Goal: Task Accomplishment & Management: Manage account settings

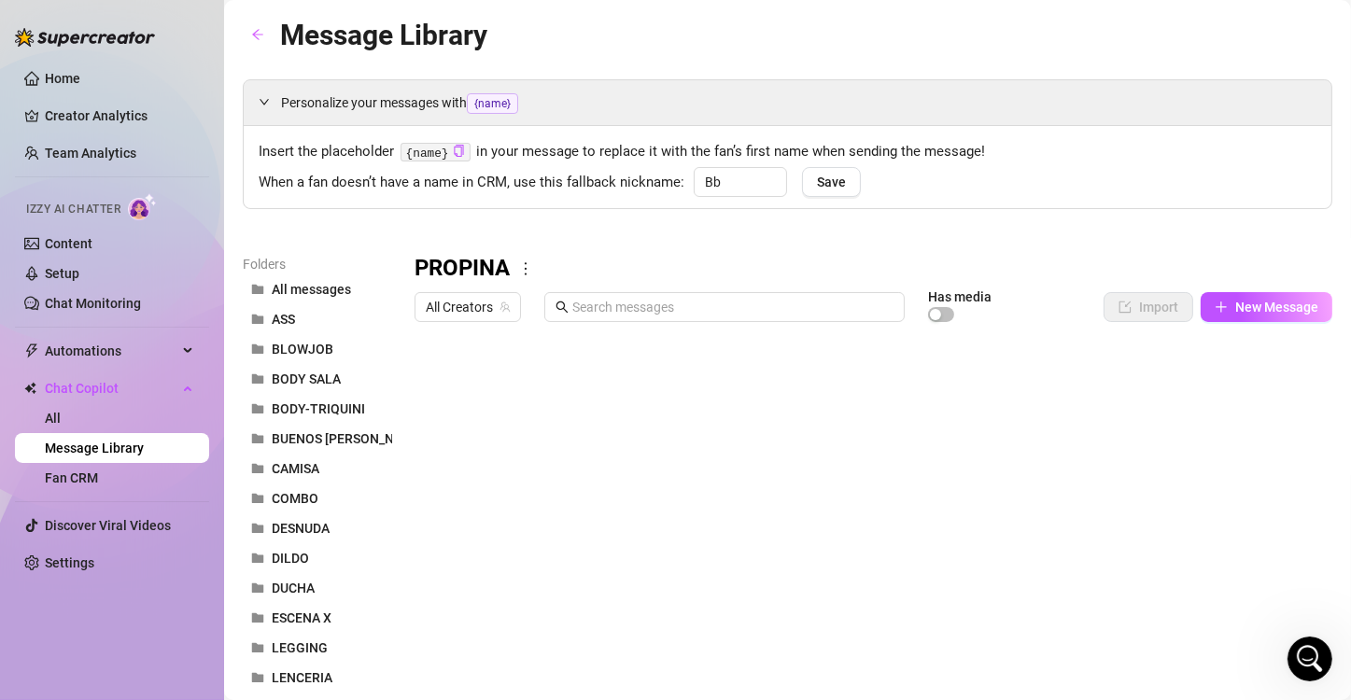
scroll to position [115, 0]
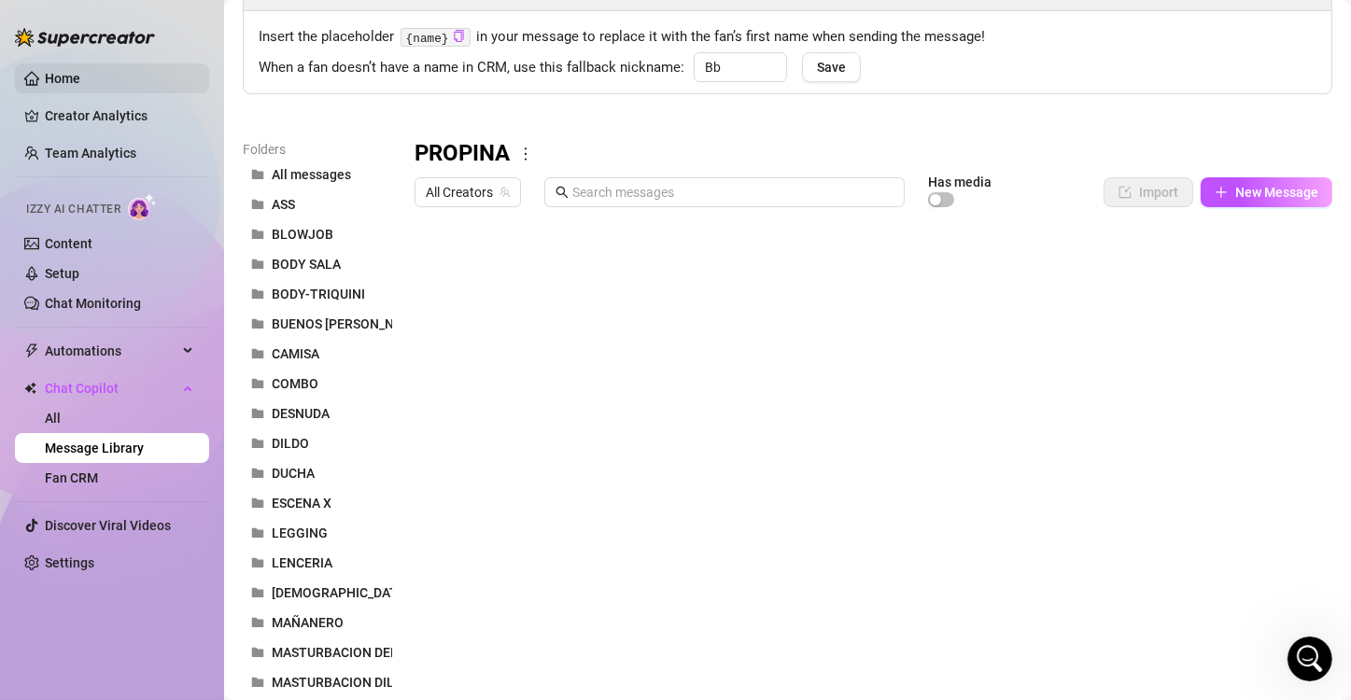
click at [73, 71] on link "Home" at bounding box center [62, 78] width 35 height 15
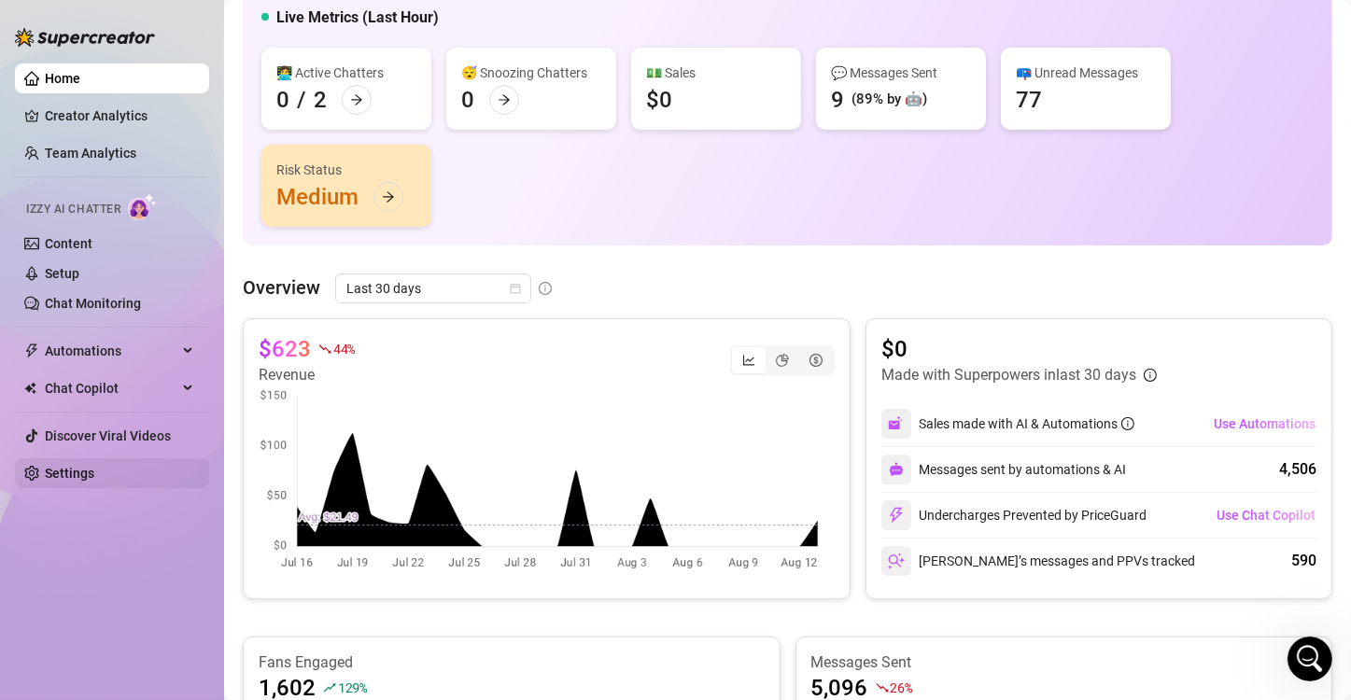
click at [60, 470] on link "Settings" at bounding box center [69, 473] width 49 height 15
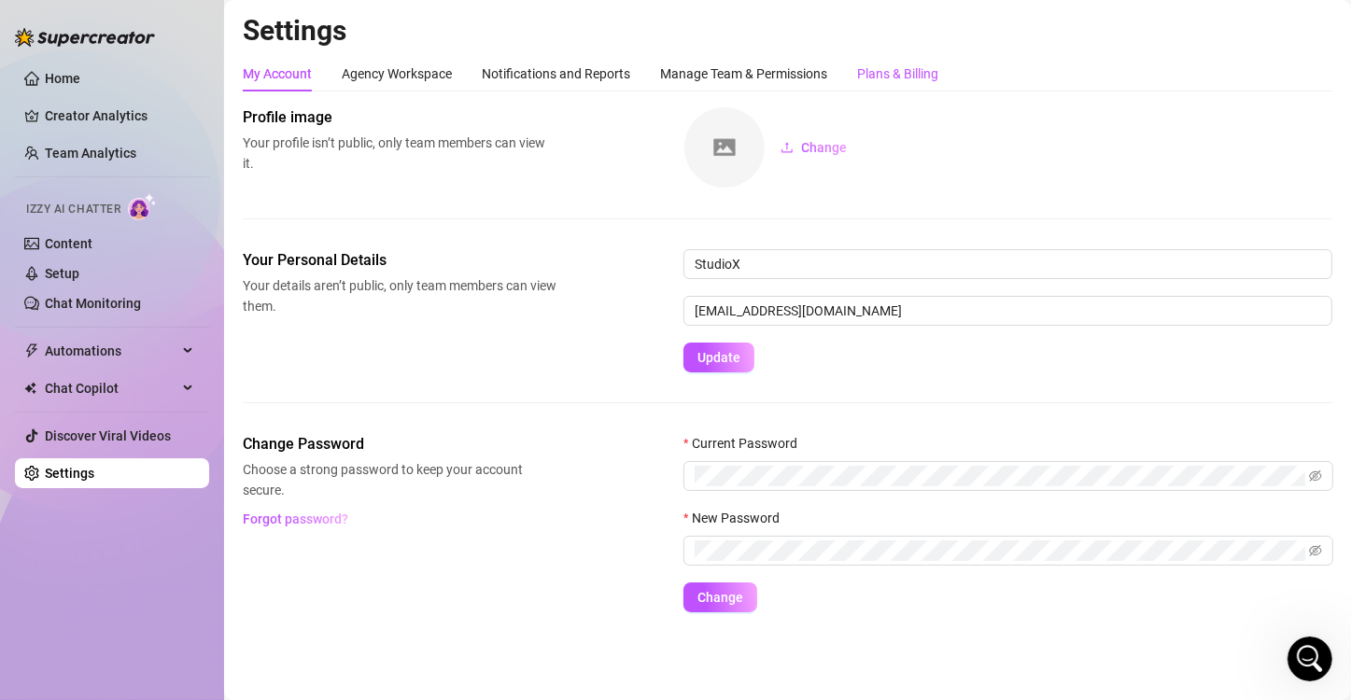
click at [929, 77] on div "Plans & Billing" at bounding box center [897, 73] width 81 height 21
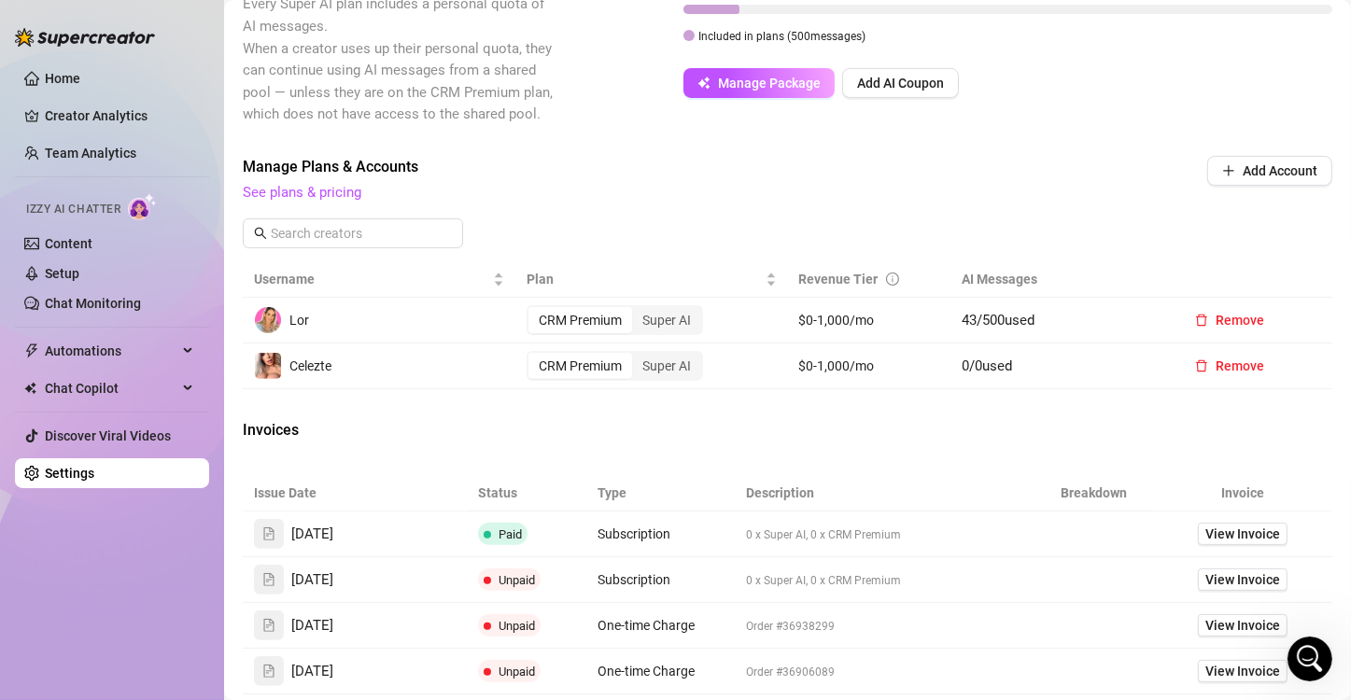
scroll to position [560, 0]
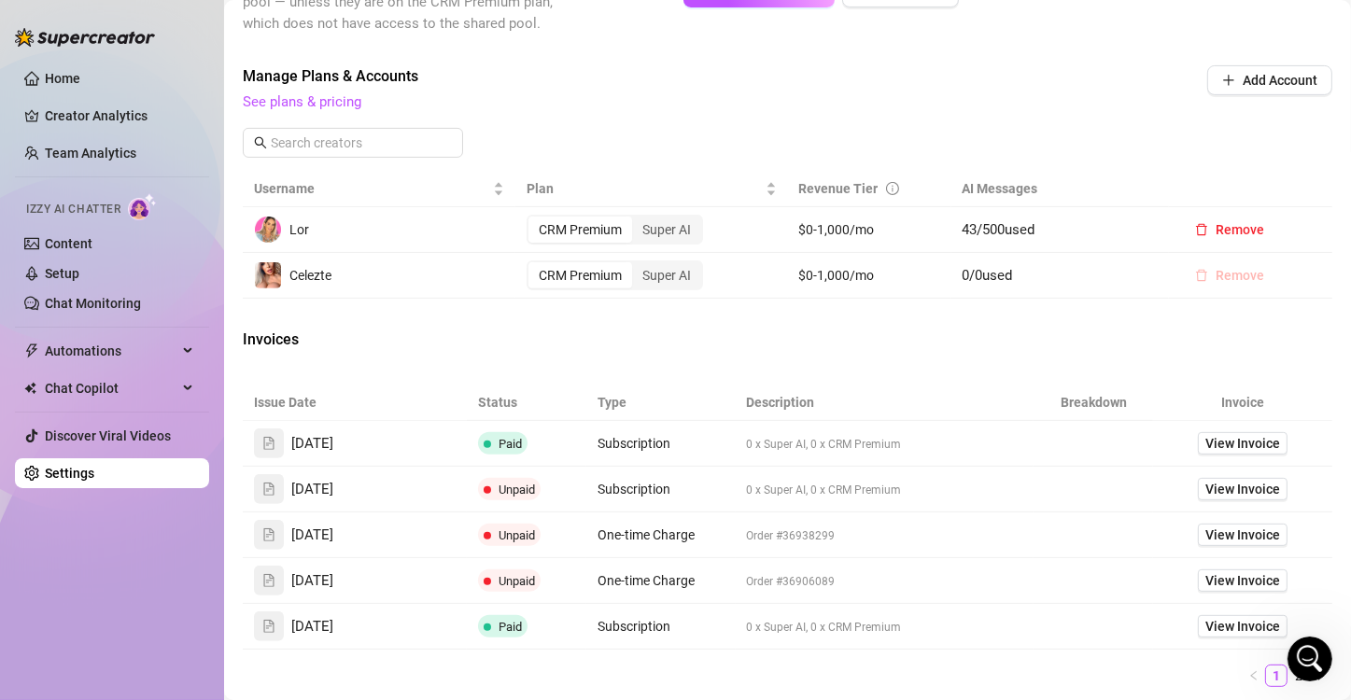
click at [1239, 283] on span "Remove" at bounding box center [1239, 275] width 49 height 15
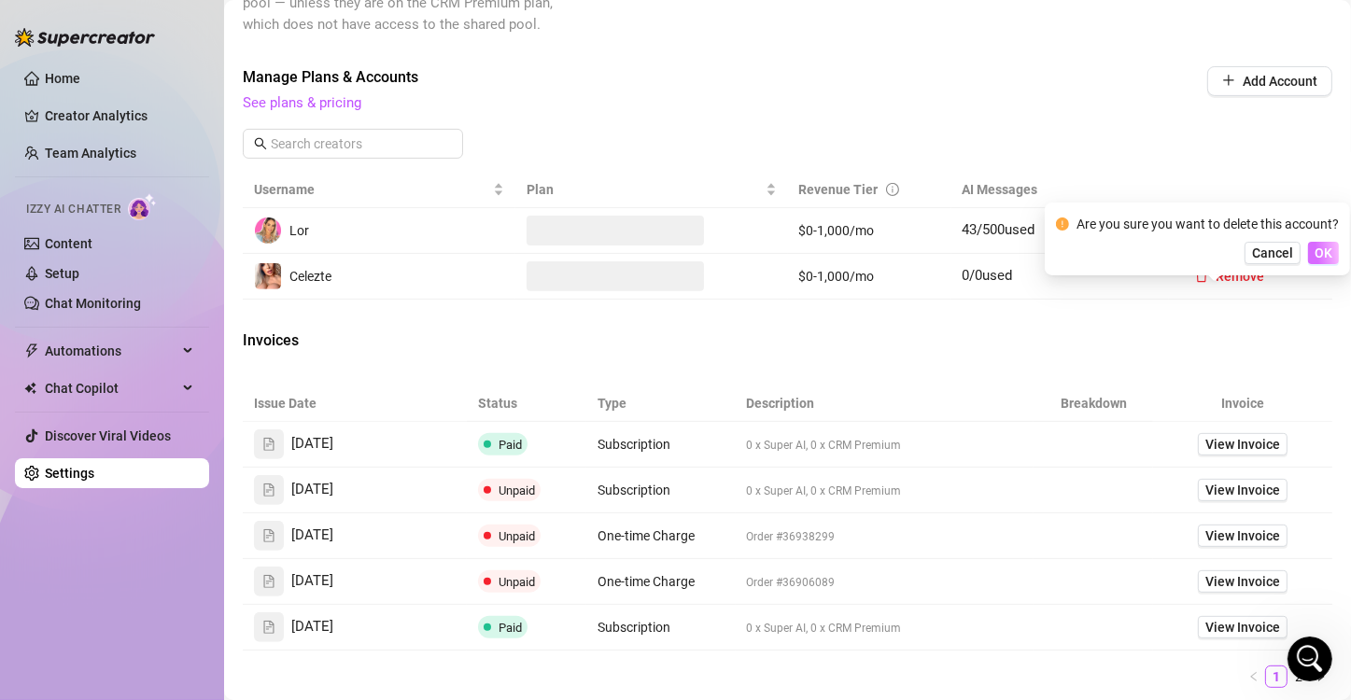
click at [1321, 253] on span "OK" at bounding box center [1323, 252] width 18 height 15
